Goal: Task Accomplishment & Management: Manage account settings

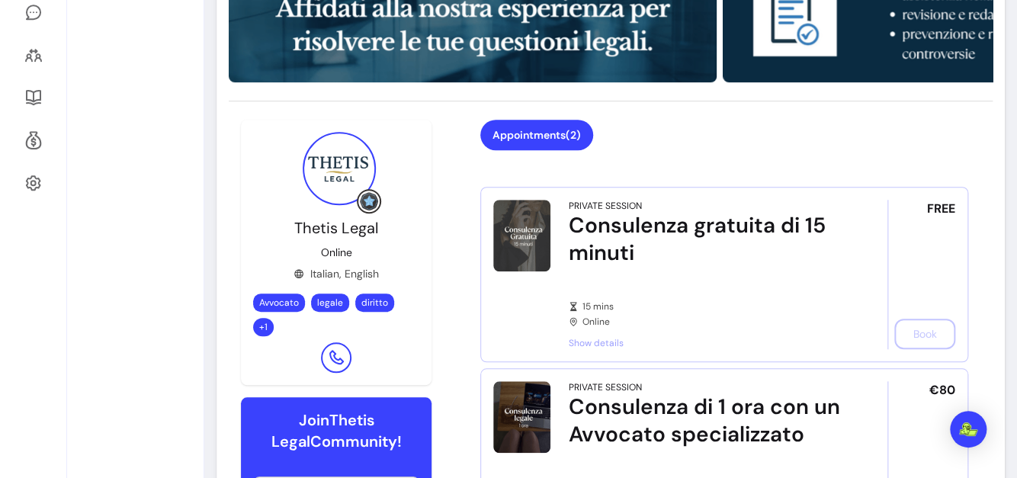
scroll to position [547, 0]
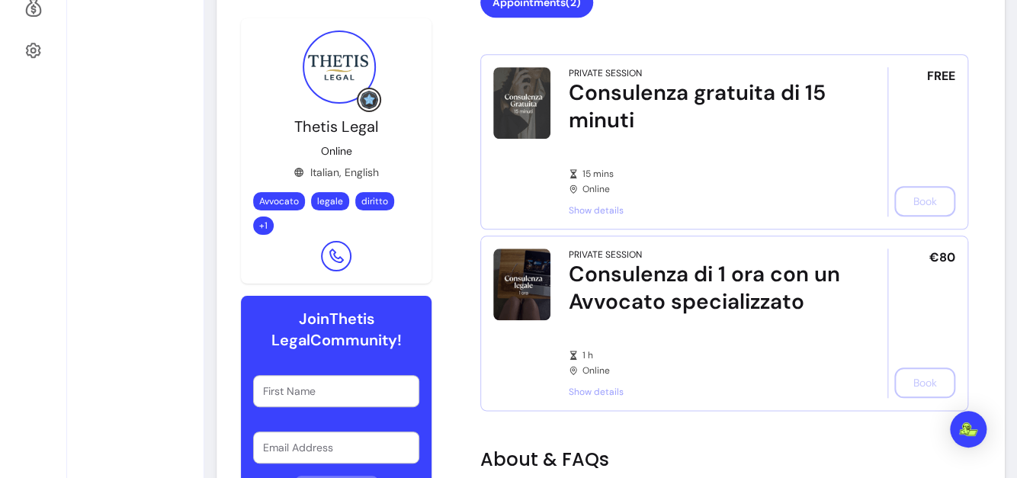
click at [918, 199] on div "FREE Book" at bounding box center [921, 141] width 68 height 149
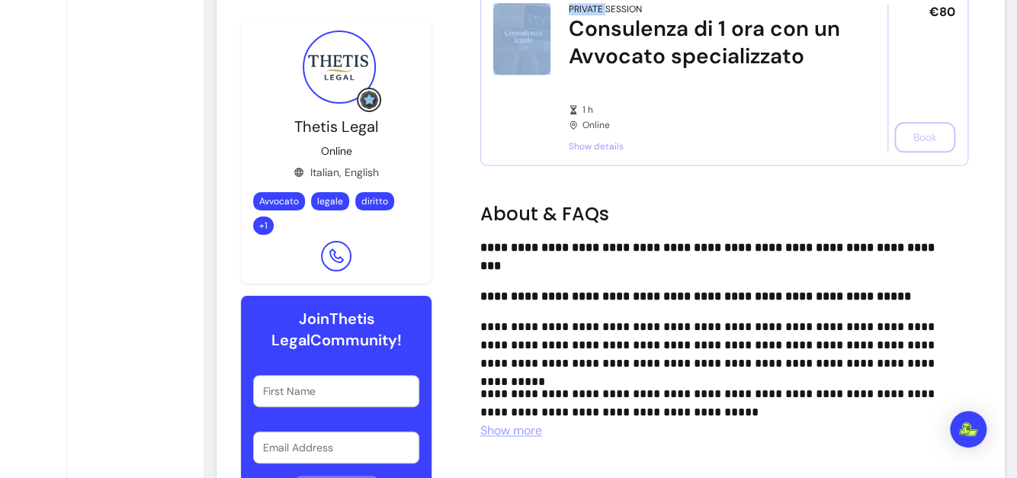
scroll to position [829, 0]
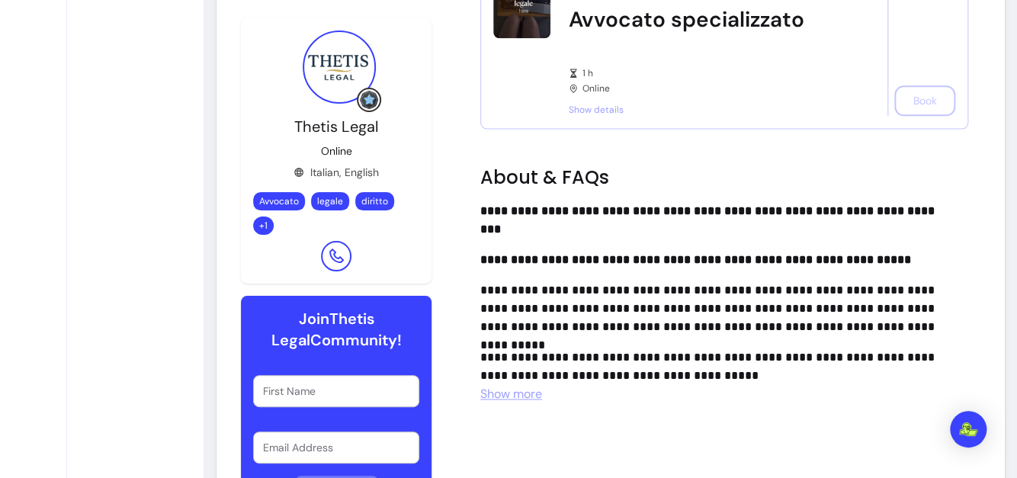
click at [907, 116] on div "€80 Book" at bounding box center [921, 40] width 68 height 149
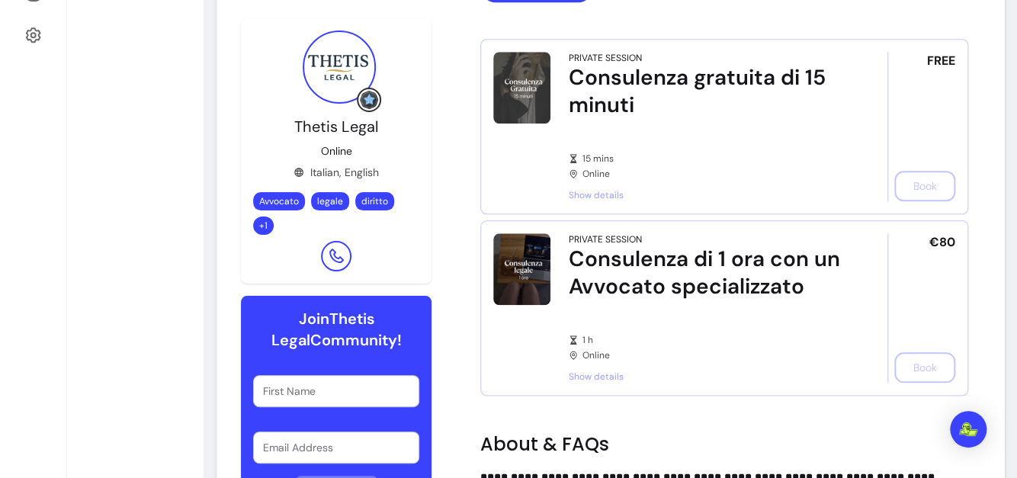
scroll to position [558, 0]
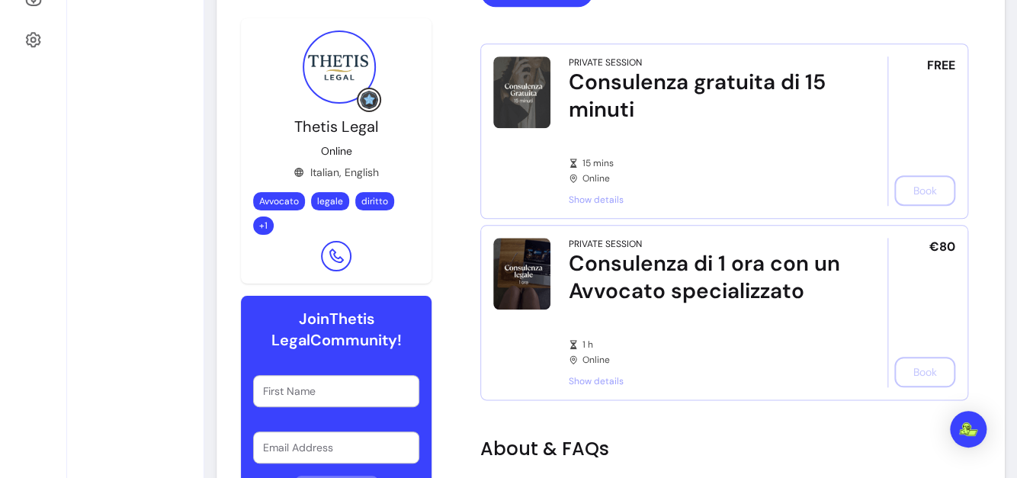
click at [598, 206] on article "Private Session Consulenza gratuita di 15 minuti 15 mins Online Show details FR…" at bounding box center [724, 130] width 488 height 175
click at [598, 196] on span "Show details" at bounding box center [707, 200] width 276 height 12
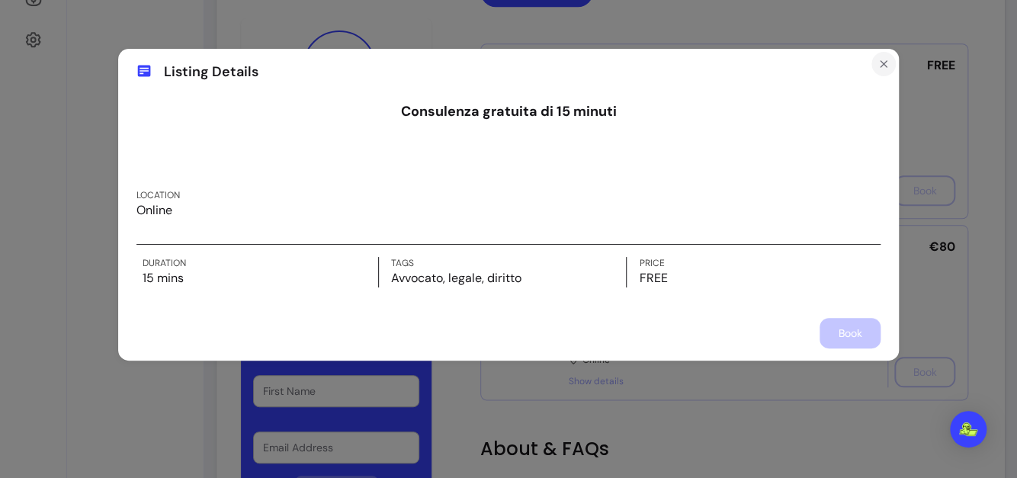
click at [879, 66] on icon "Close" at bounding box center [883, 64] width 12 height 12
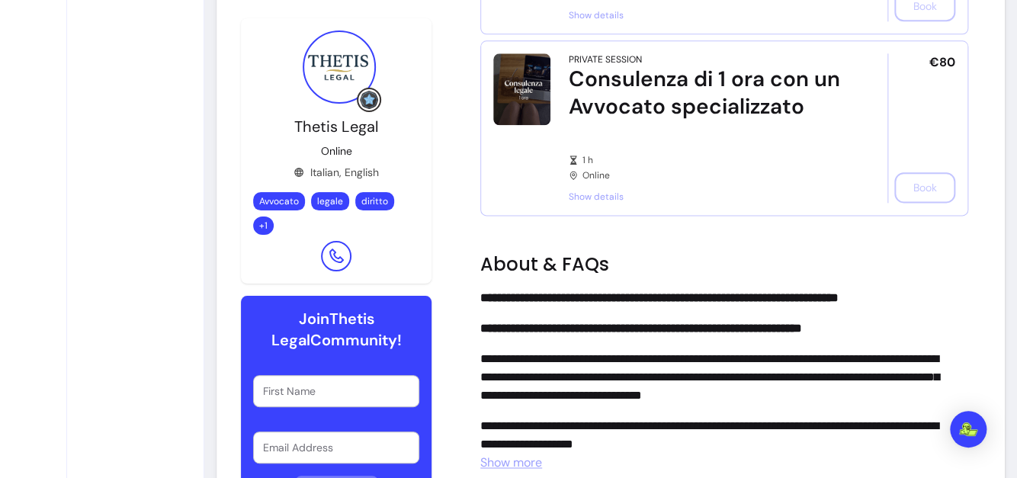
scroll to position [701, 0]
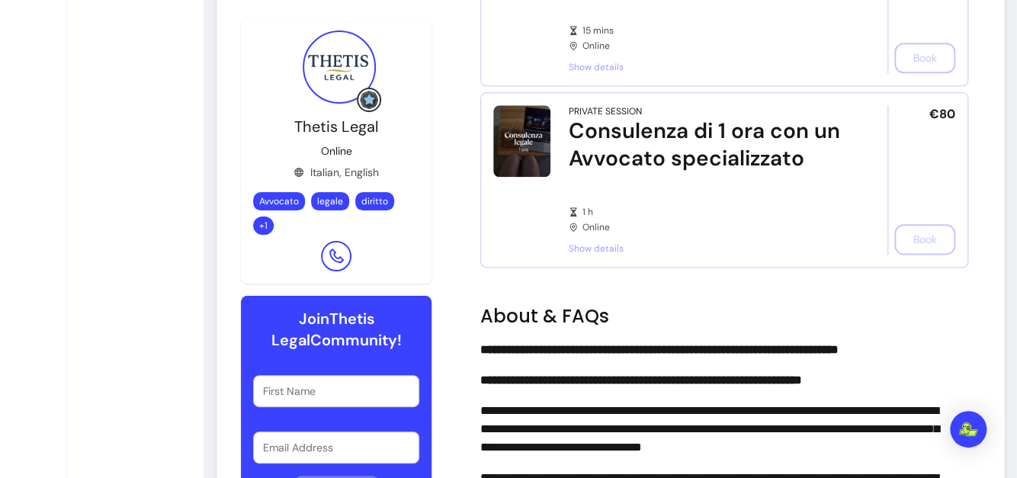
click at [867, 261] on article "Private Session Consulenza di 1 ora con un Avvocato specializzato 1 h Online Sh…" at bounding box center [724, 179] width 488 height 175
click at [895, 255] on div "€80 Book" at bounding box center [921, 179] width 68 height 149
click at [264, 225] on span "+ 1" at bounding box center [263, 225] width 14 height 12
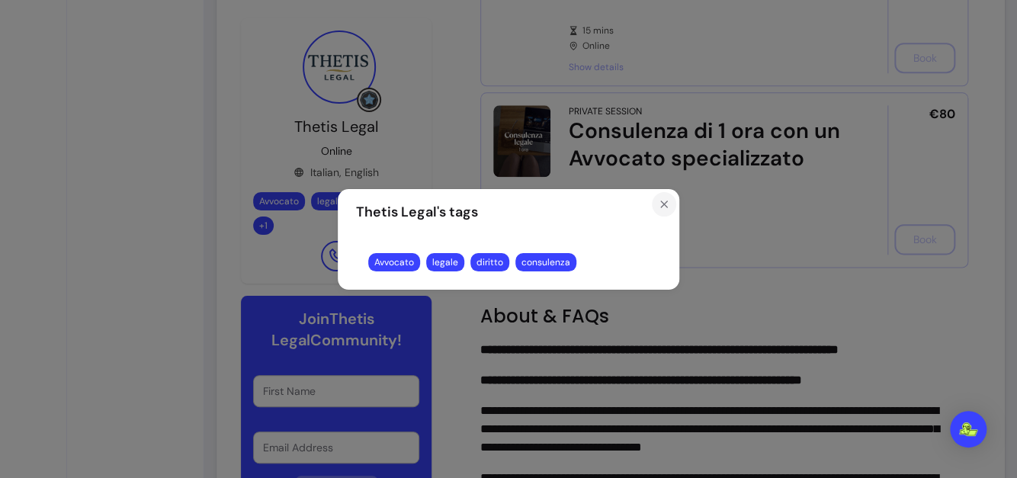
click at [658, 204] on icon "Close" at bounding box center [664, 204] width 12 height 12
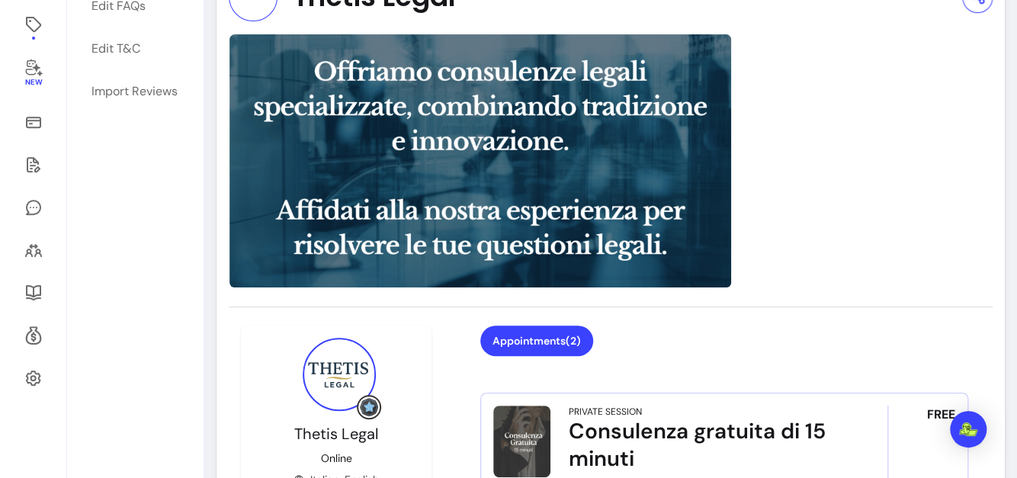
scroll to position [221, 0]
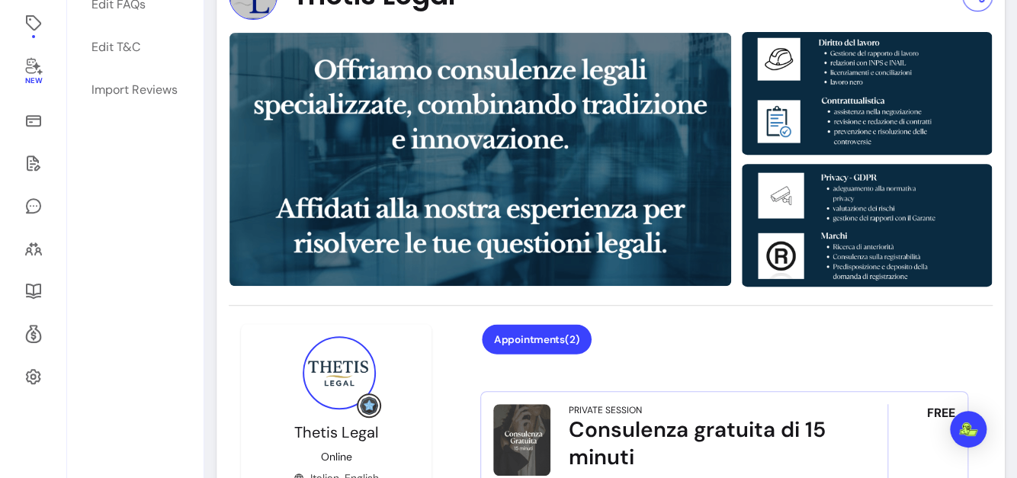
click at [544, 341] on button "Appointments ( 2 )" at bounding box center [537, 340] width 110 height 30
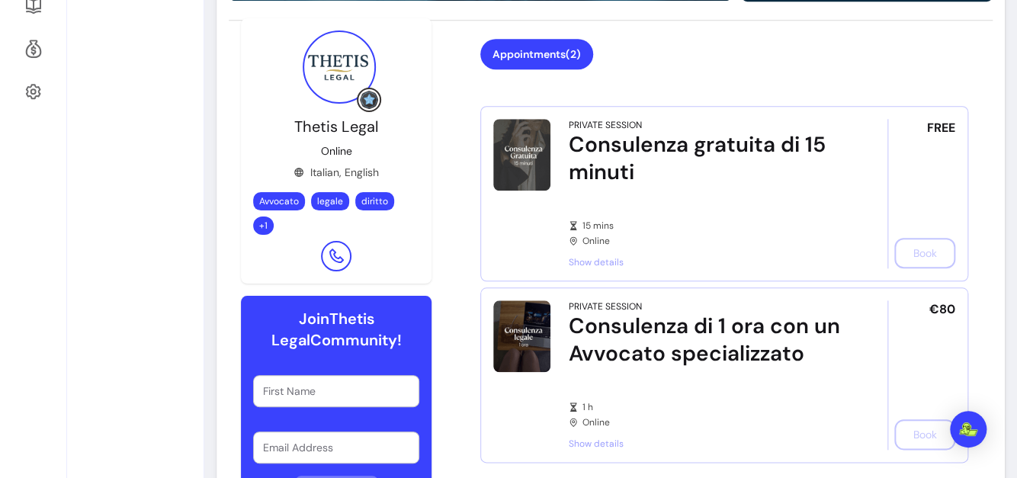
scroll to position [566, 0]
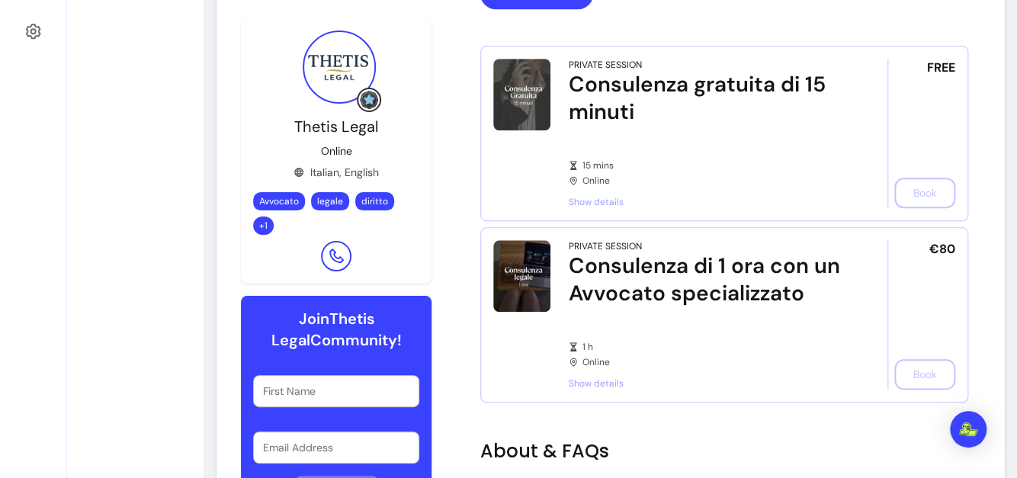
click at [591, 389] on span "Show details" at bounding box center [707, 383] width 276 height 12
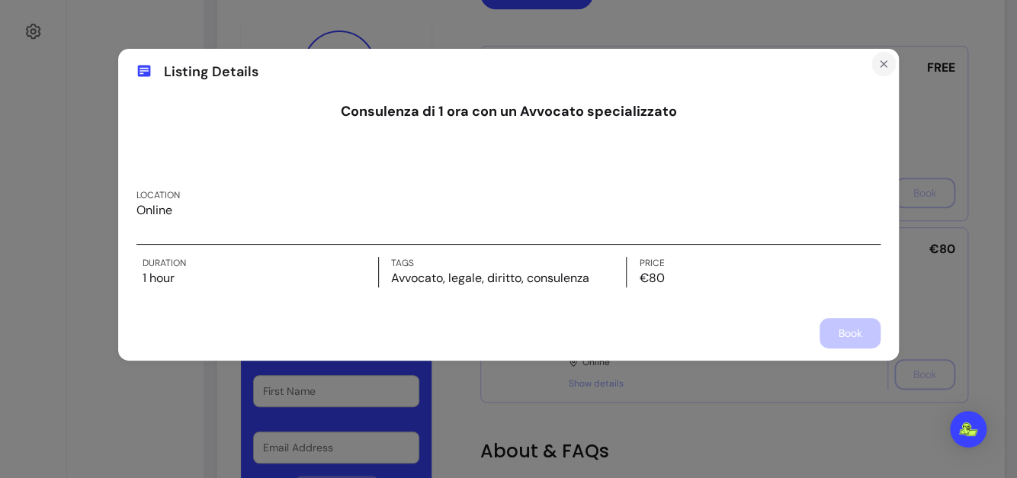
click at [885, 66] on icon "Close" at bounding box center [883, 64] width 6 height 6
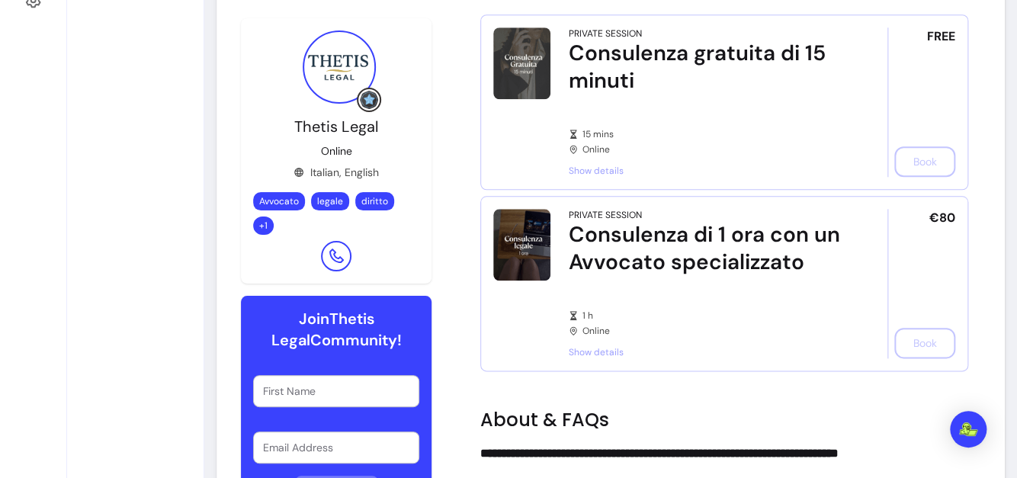
scroll to position [598, 0]
click at [538, 245] on img at bounding box center [521, 245] width 57 height 72
click at [519, 235] on img at bounding box center [521, 245] width 57 height 72
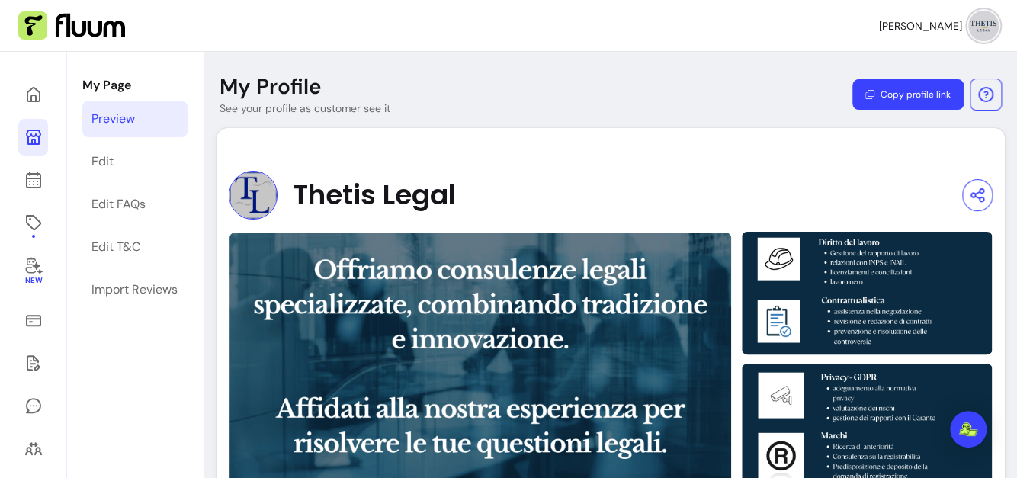
scroll to position [0, 0]
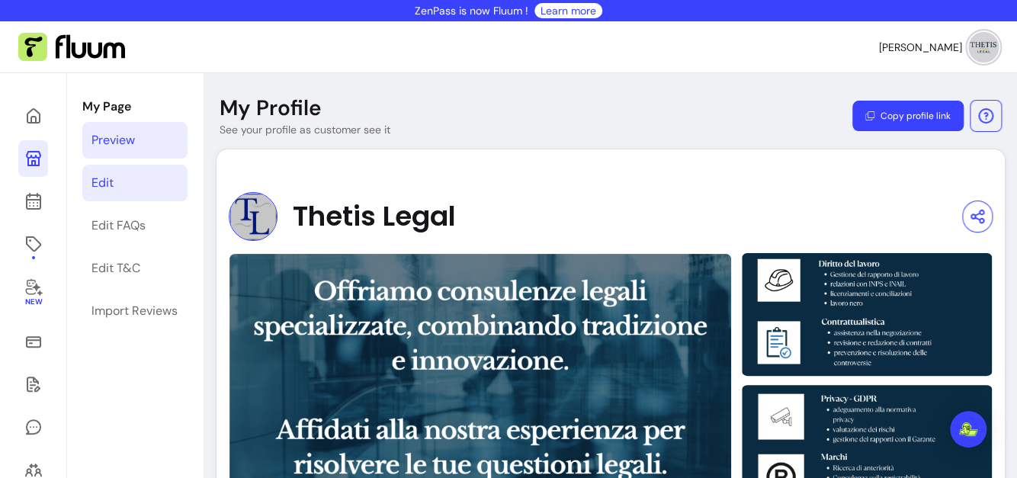
click at [101, 187] on div "Edit" at bounding box center [102, 183] width 22 height 18
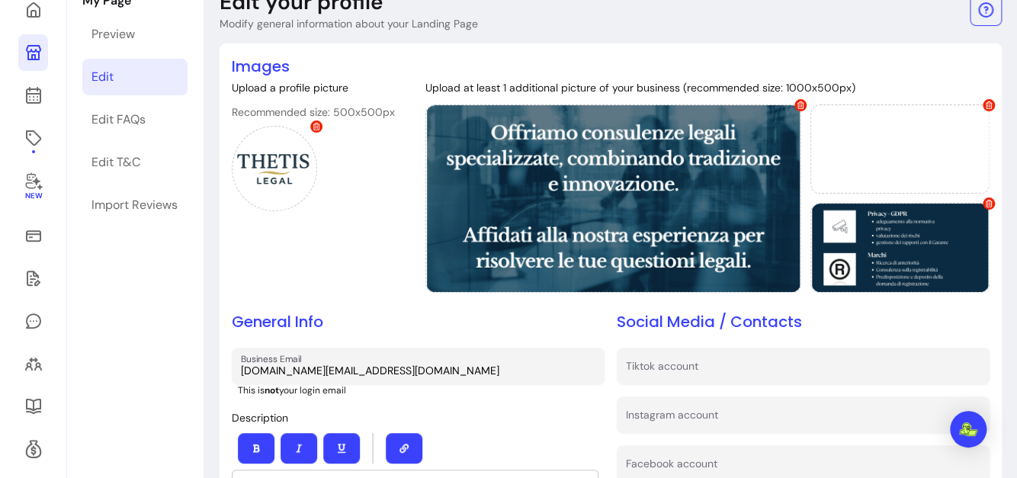
scroll to position [104, 0]
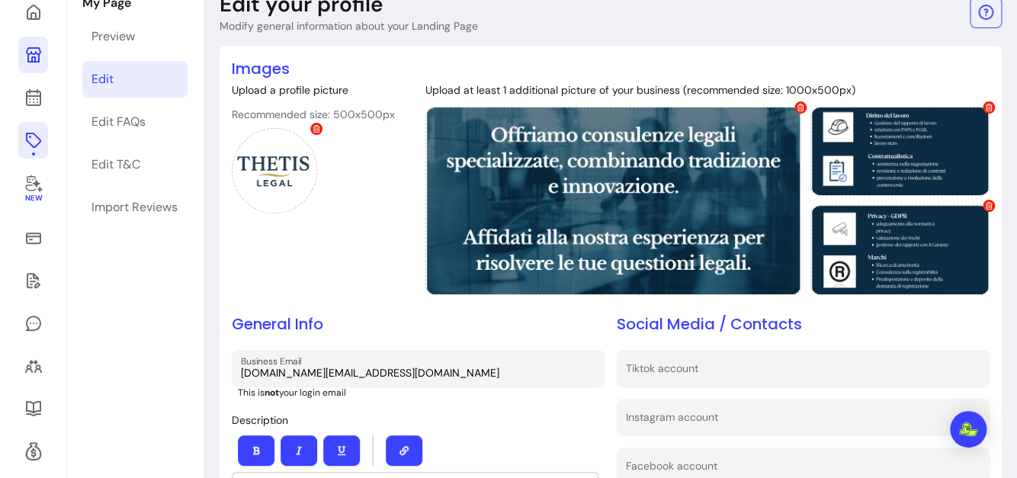
click at [43, 139] on link at bounding box center [33, 140] width 30 height 37
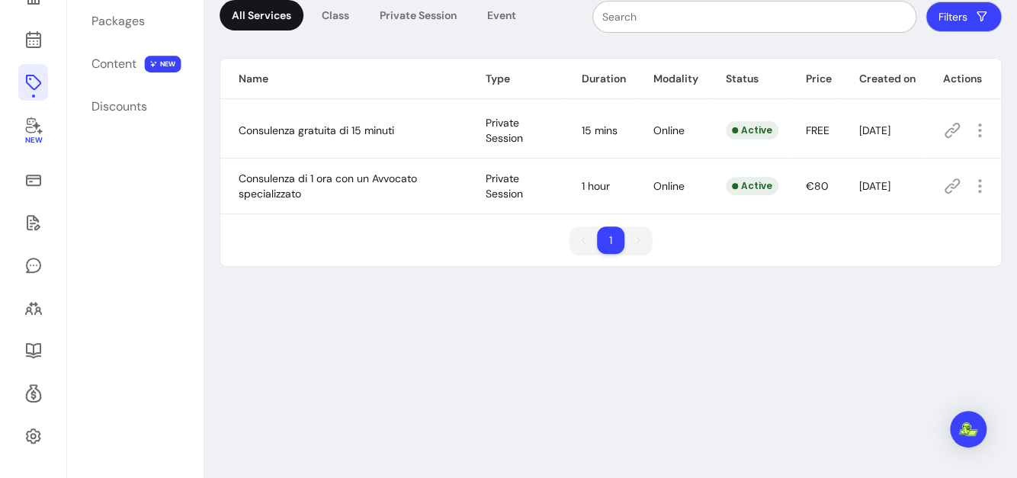
scroll to position [162, 0]
click at [943, 127] on icon at bounding box center [952, 130] width 18 height 18
click at [752, 341] on div "Services List of all your services Add All Services Class Private Session Event…" at bounding box center [610, 195] width 812 height 567
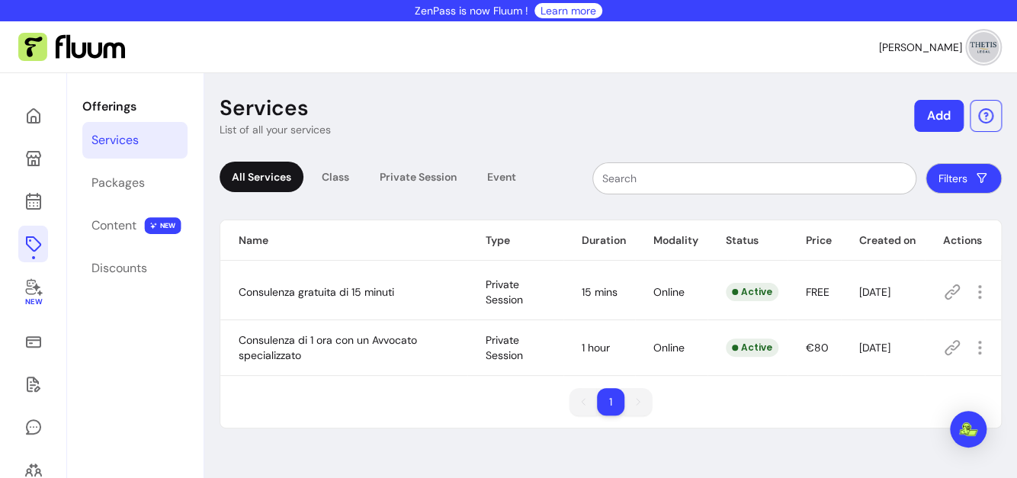
click at [166, 28] on nav "[PERSON_NAME]" at bounding box center [508, 47] width 1017 height 52
click at [947, 296] on icon at bounding box center [952, 292] width 18 height 18
click at [29, 117] on icon at bounding box center [33, 116] width 18 height 18
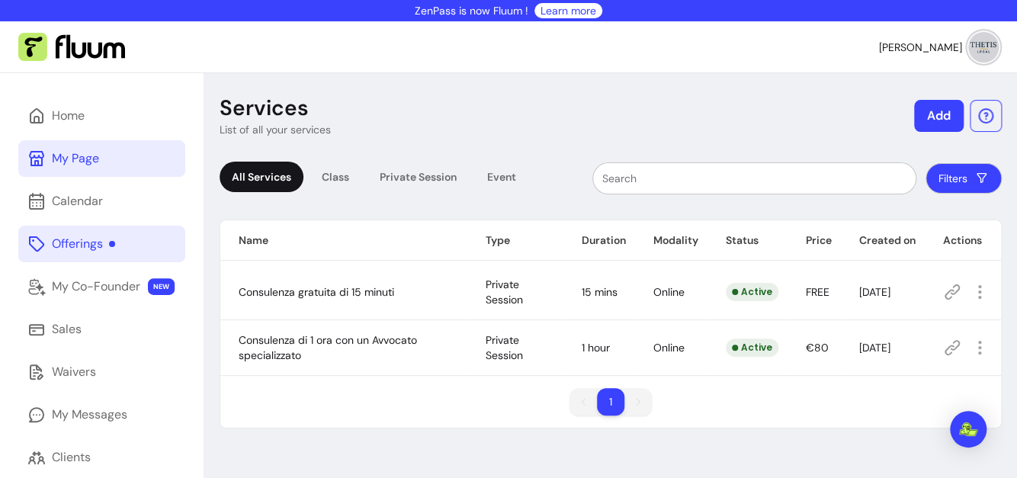
click at [76, 163] on div "My Page" at bounding box center [75, 158] width 47 height 18
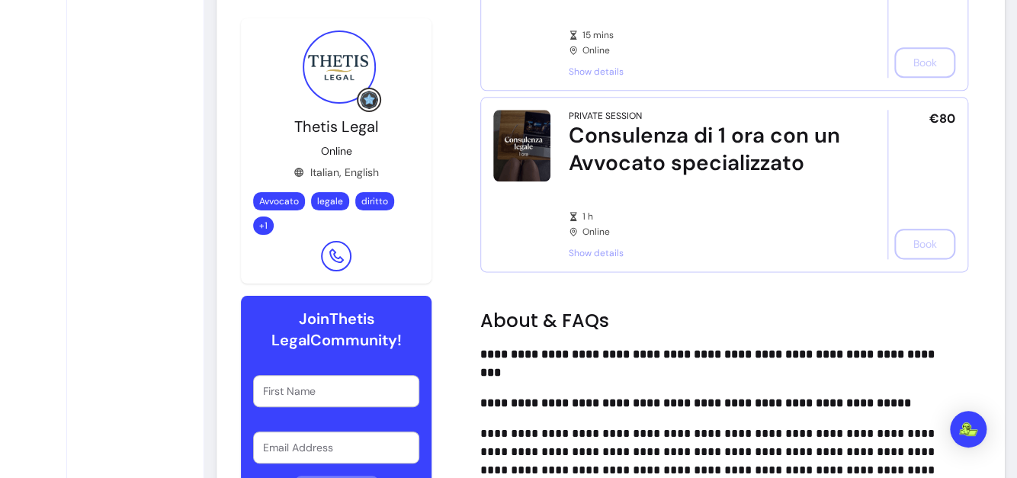
scroll to position [979, 0]
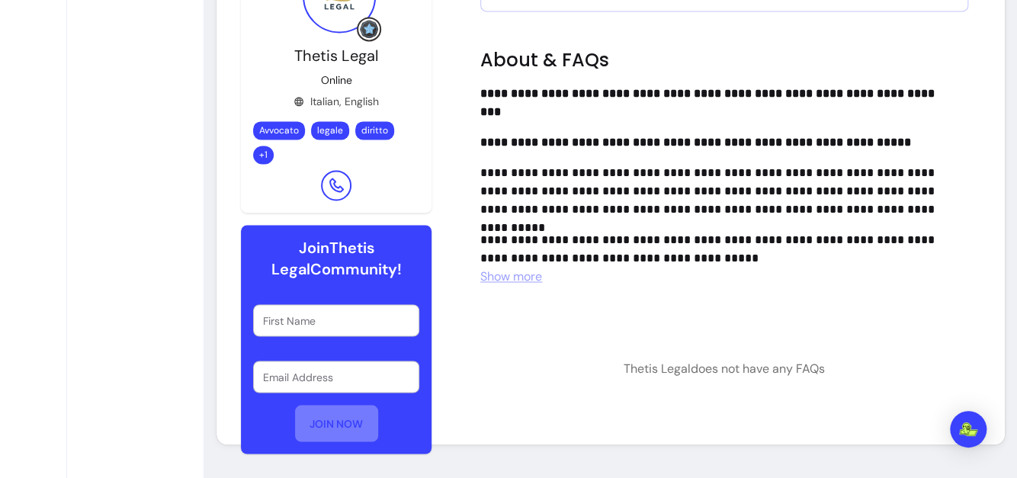
click at [524, 280] on span "Show more" at bounding box center [511, 276] width 62 height 16
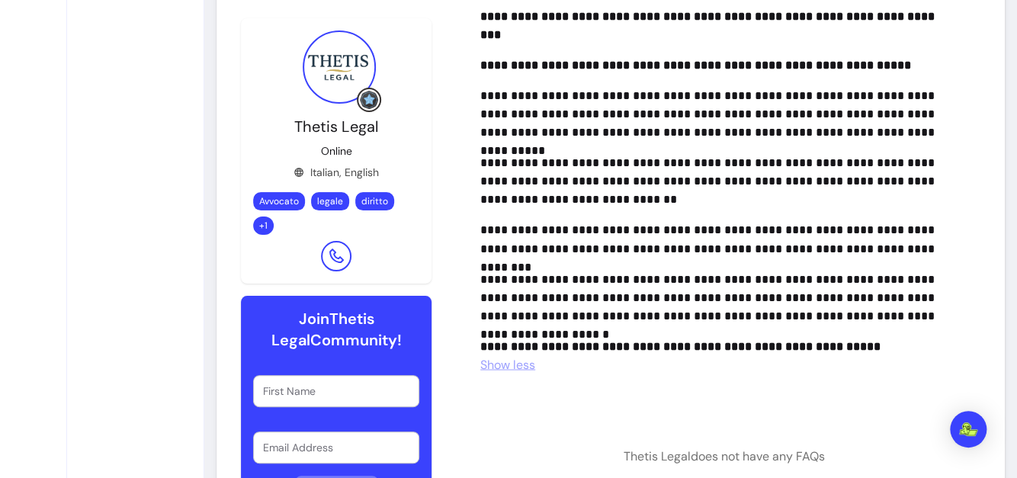
scroll to position [1037, 0]
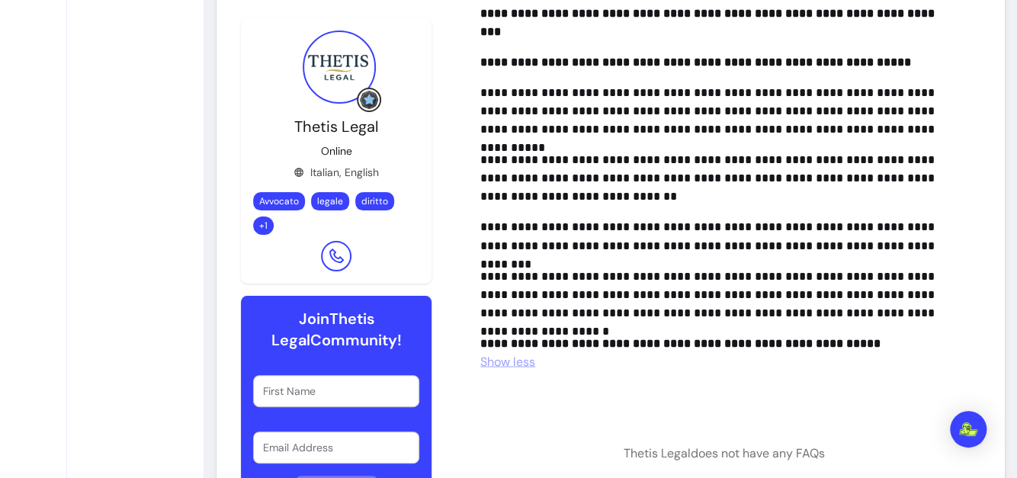
click at [487, 117] on p "**********" at bounding box center [711, 111] width 463 height 55
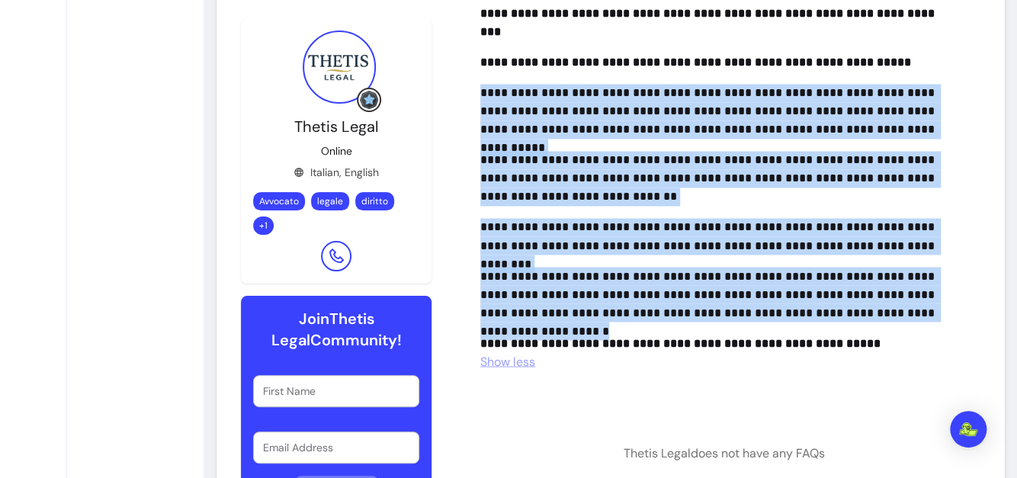
drag, startPoint x: 479, startPoint y: 111, endPoint x: 937, endPoint y: 337, distance: 510.6
click at [937, 337] on div "**********" at bounding box center [718, 179] width 476 height 348
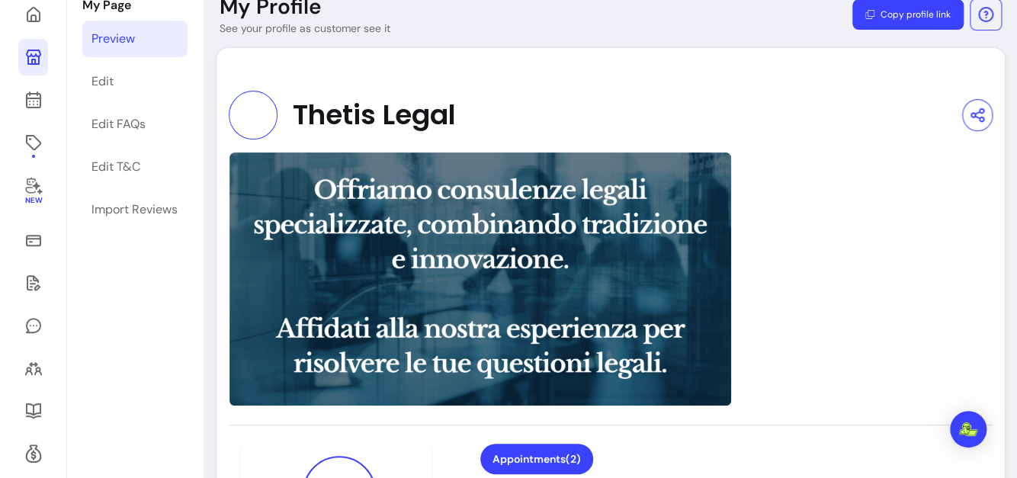
scroll to position [86, 0]
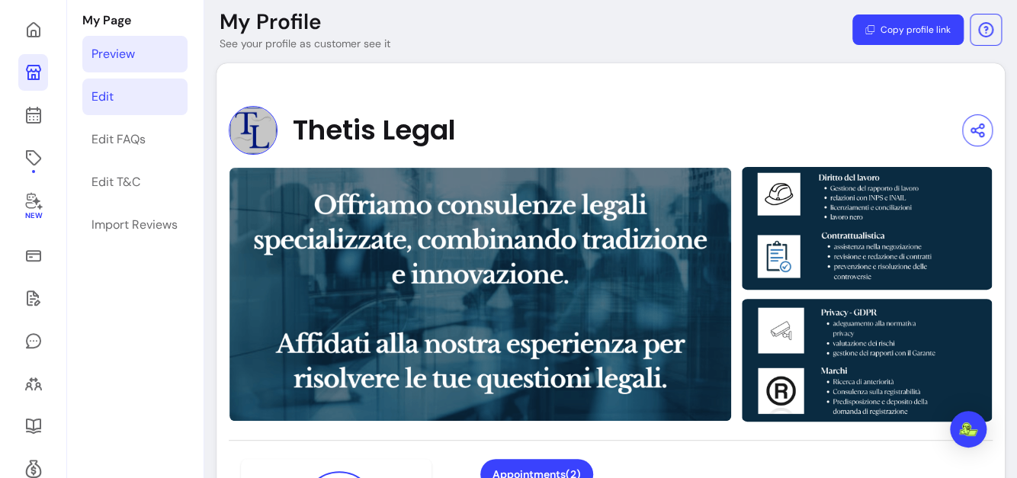
click at [101, 111] on link "Edit" at bounding box center [134, 96] width 105 height 37
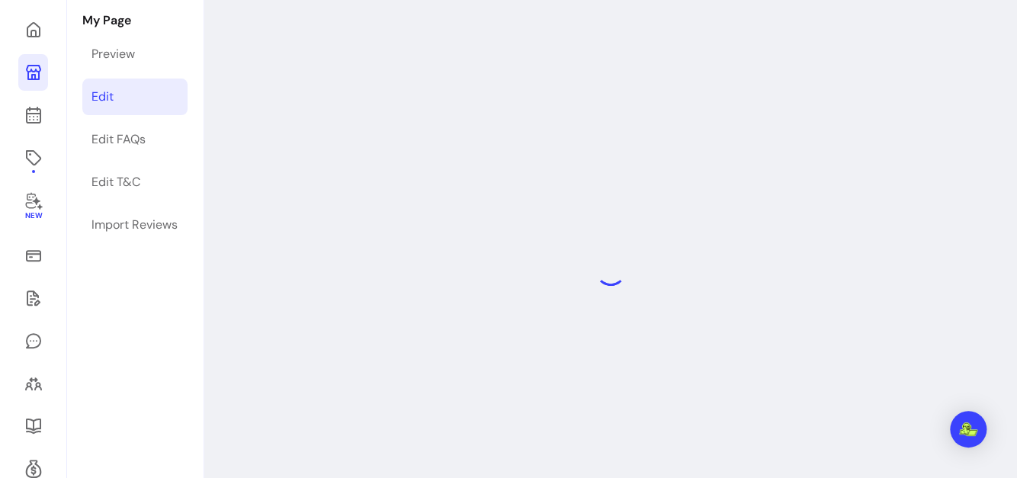
scroll to position [73, 0]
